Goal: Task Accomplishment & Management: Complete application form

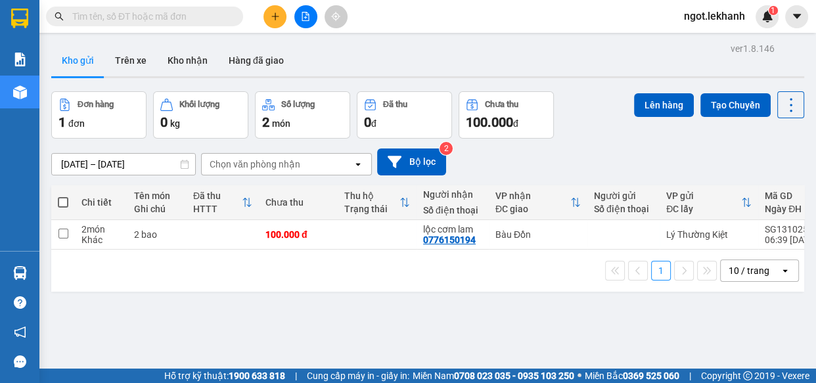
drag, startPoint x: 286, startPoint y: 24, endPoint x: 248, endPoint y: 9, distance: 40.6
click at [273, 19] on div at bounding box center [305, 16] width 99 height 23
click at [247, 9] on div at bounding box center [128, 17] width 256 height 20
click at [268, 14] on button at bounding box center [274, 16] width 23 height 23
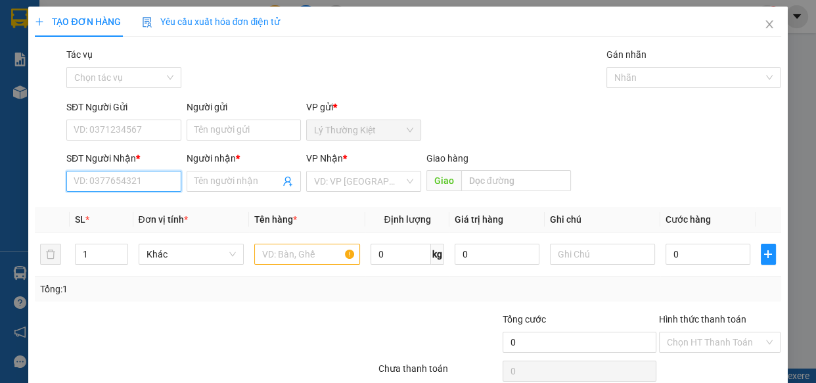
click at [142, 182] on input "SĐT Người Nhận *" at bounding box center [123, 181] width 115 height 21
click at [131, 208] on div "0339298305 - tiến" at bounding box center [123, 207] width 98 height 14
type input "0339298305"
type input "tiến"
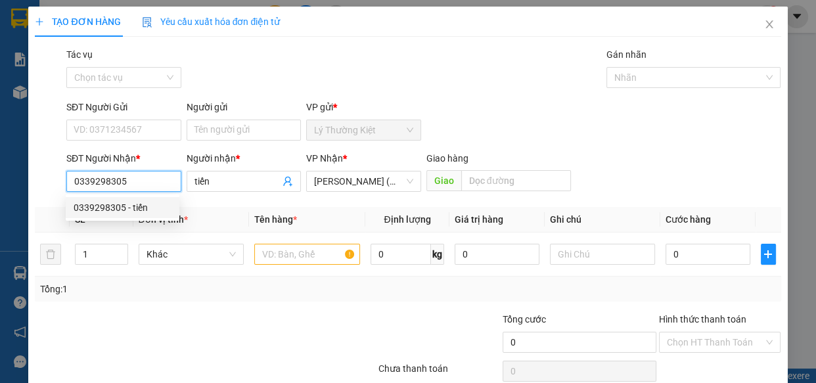
type input "40.000"
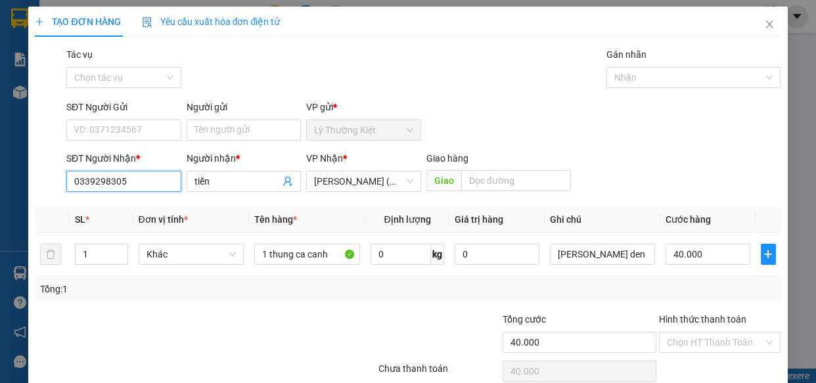
scroll to position [57, 0]
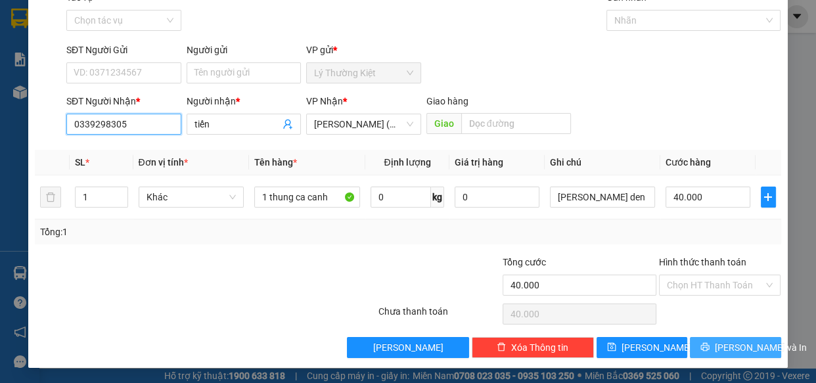
type input "0339298305"
click at [724, 348] on span "[PERSON_NAME] và In" at bounding box center [761, 347] width 92 height 14
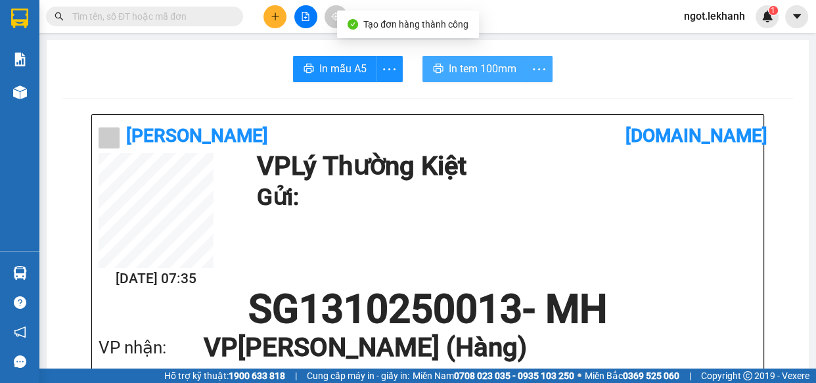
drag, startPoint x: 527, startPoint y: 76, endPoint x: 512, endPoint y: 74, distance: 14.7
click at [531, 77] on icon "more" at bounding box center [539, 69] width 16 height 16
click at [508, 70] on span "In tem 100mm" at bounding box center [483, 68] width 68 height 16
